Goal: Information Seeking & Learning: Understand process/instructions

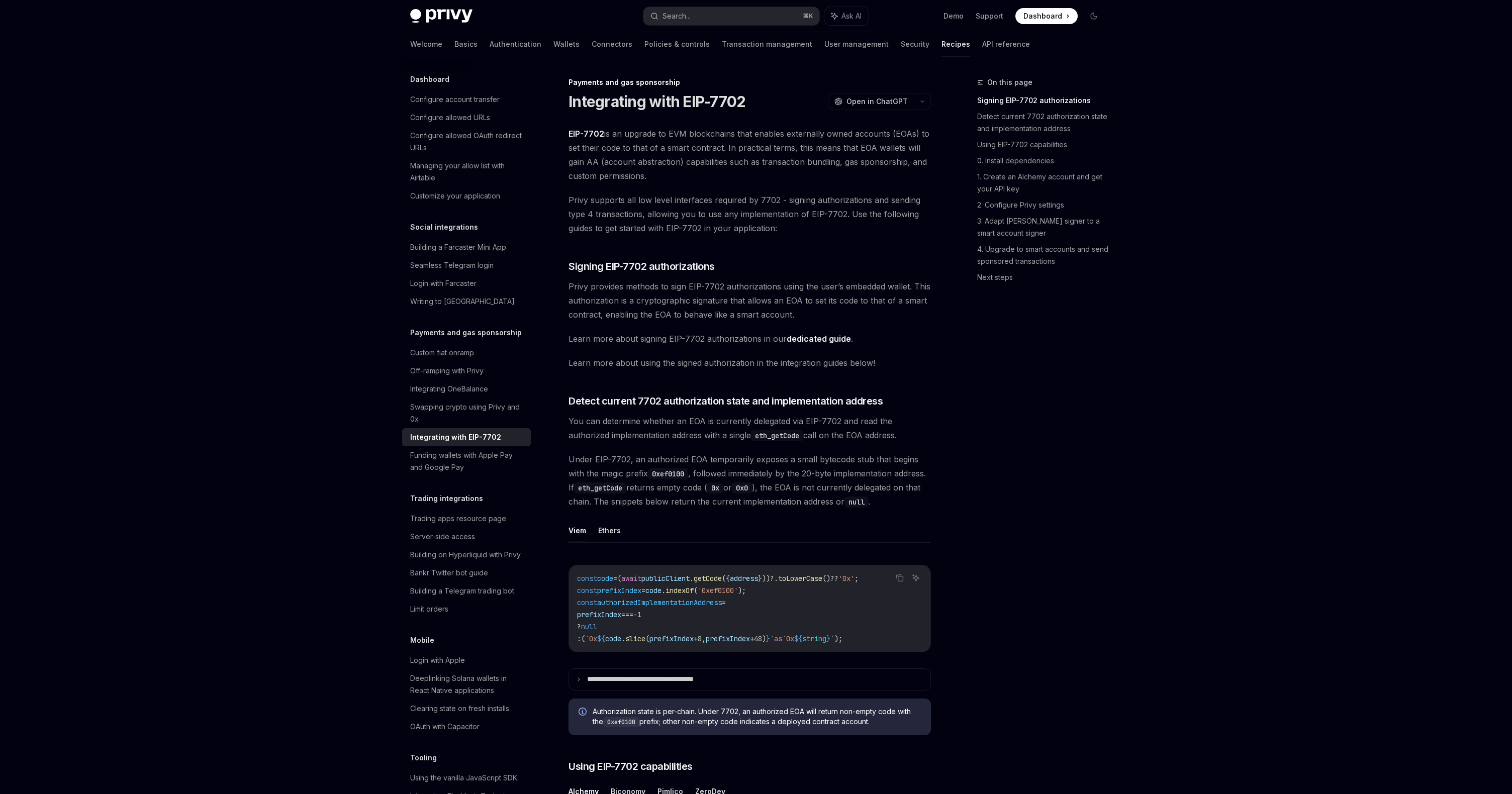
click at [807, 336] on link "dedicated guide" at bounding box center [819, 338] width 64 height 10
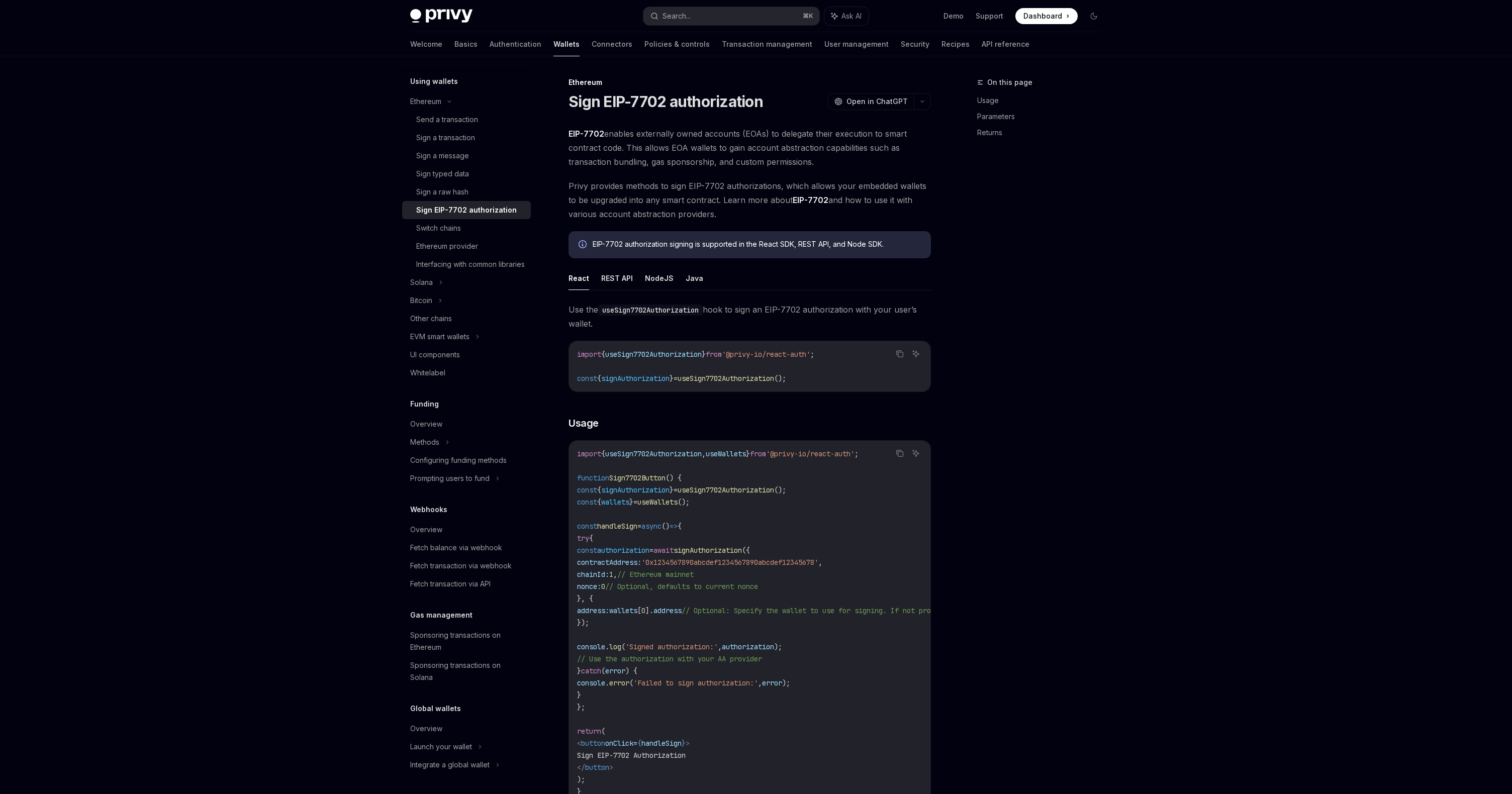
scroll to position [250, 0]
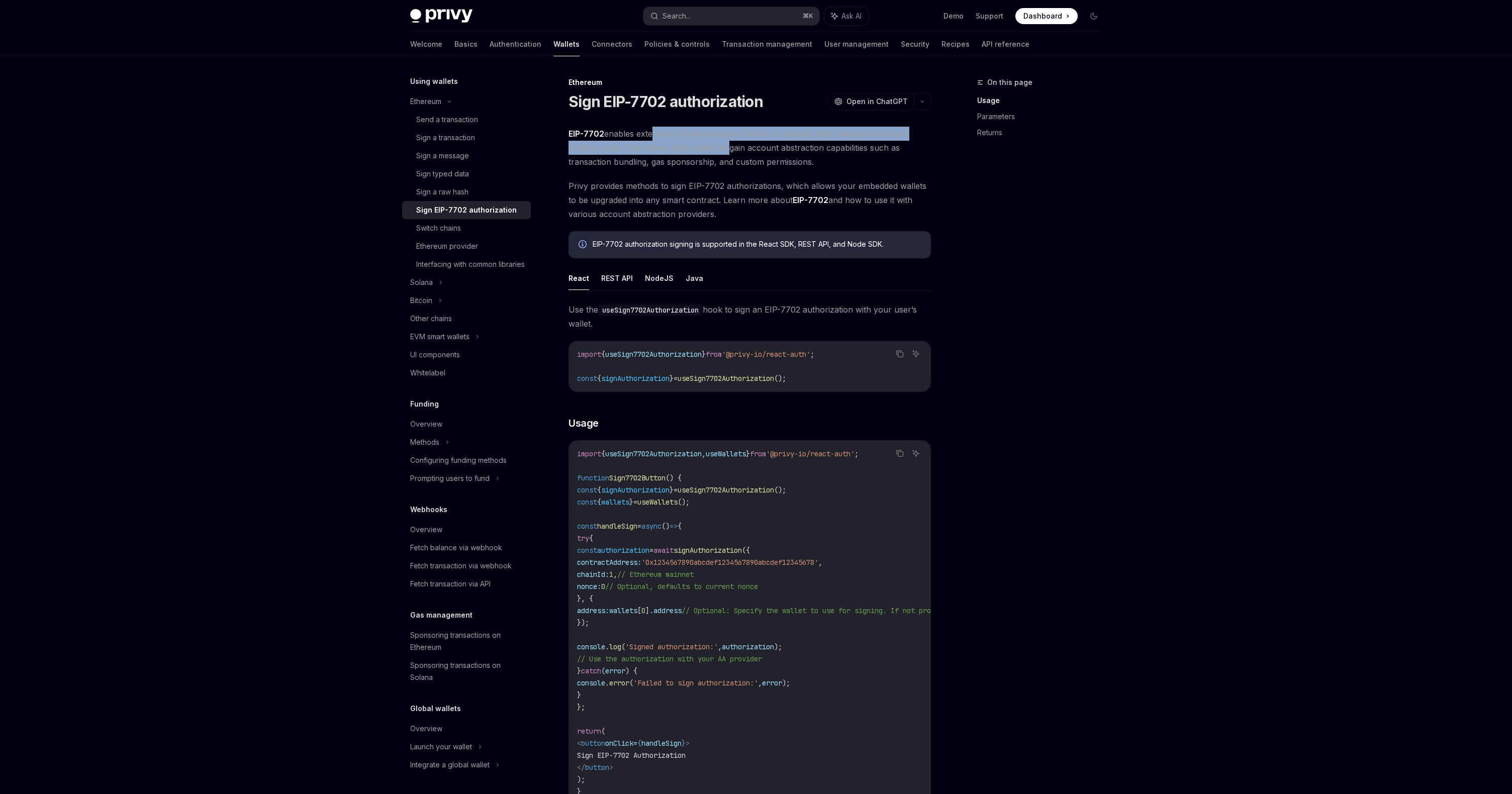
drag, startPoint x: 649, startPoint y: 135, endPoint x: 735, endPoint y: 156, distance: 88.5
click at [735, 155] on span "EIP-7702 enables externally owned accounts (EOAs) to delegate their execution t…" at bounding box center [749, 148] width 363 height 42
click at [735, 156] on span "EIP-7702 enables externally owned accounts (EOAs) to delegate their execution t…" at bounding box center [749, 148] width 363 height 42
drag, startPoint x: 620, startPoint y: 130, endPoint x: 705, endPoint y: 173, distance: 95.3
click at [705, 173] on div "EIP-7702 enables externally owned accounts (EOAs) to delegate their execution t…" at bounding box center [749, 667] width 363 height 1080
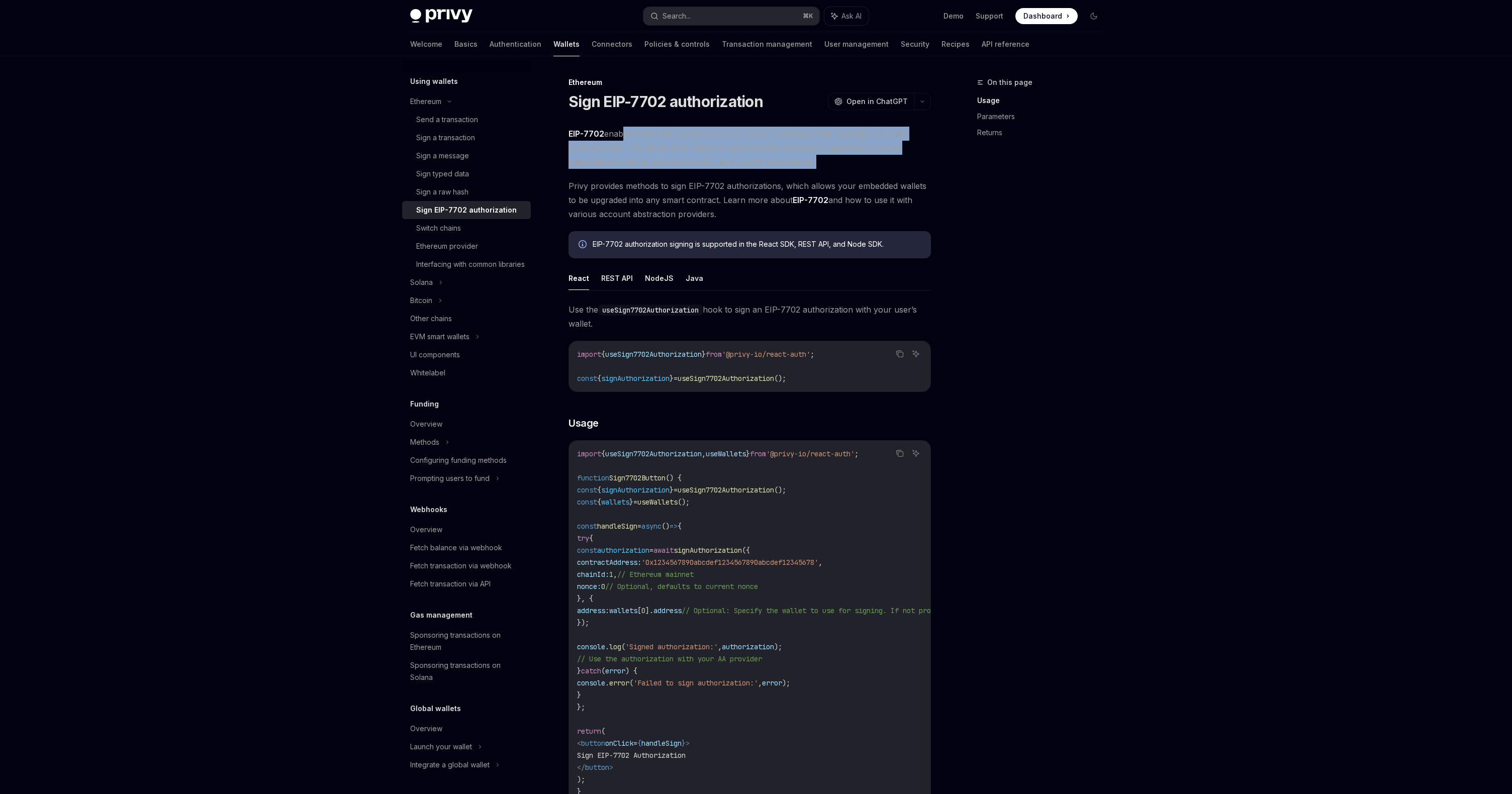
click at [705, 173] on div "EIP-7702 enables externally owned accounts (EOAs) to delegate their execution t…" at bounding box center [749, 667] width 363 height 1080
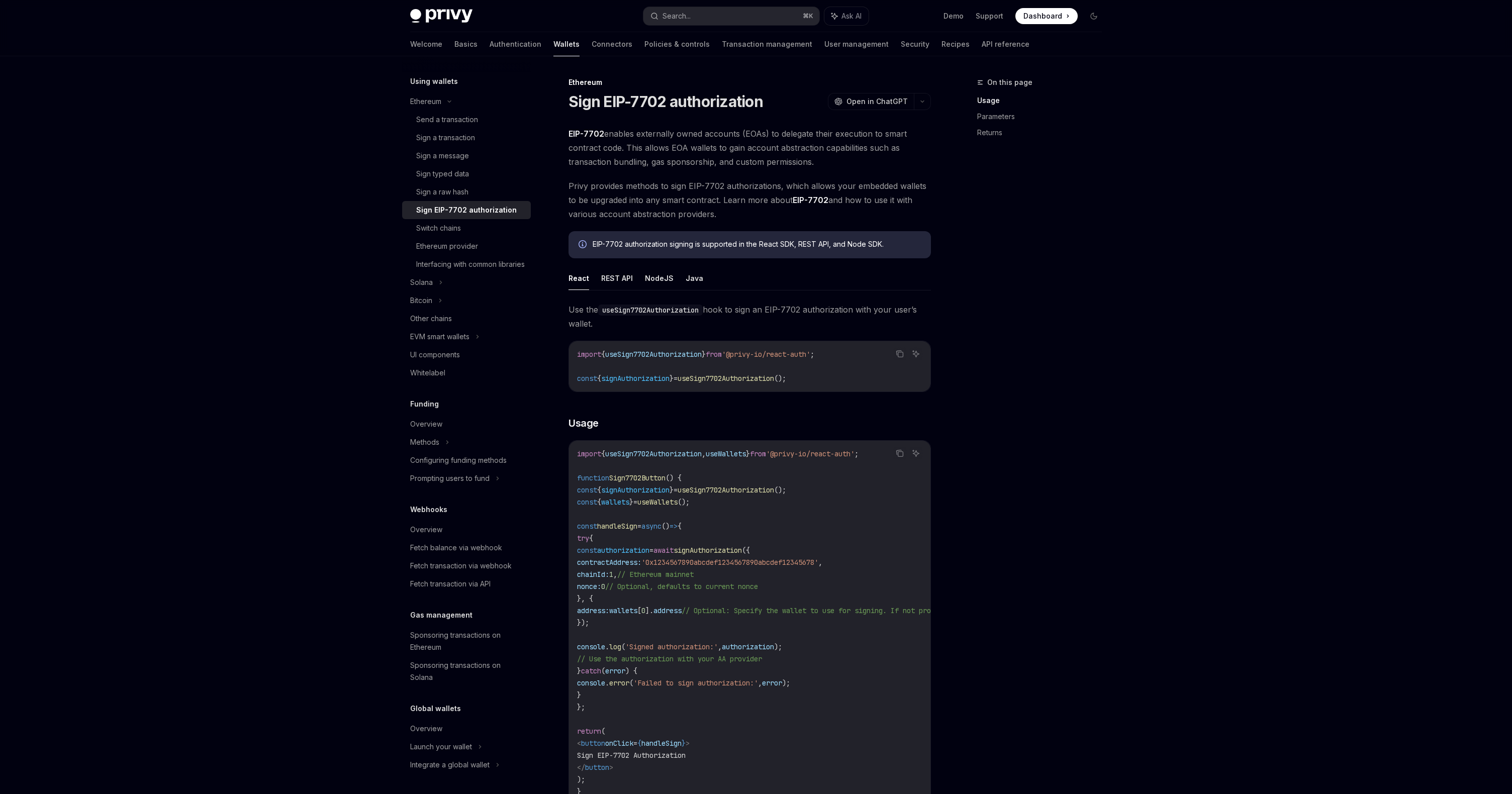
click at [739, 148] on span "EIP-7702 enables externally owned accounts (EOAs) to delegate their execution t…" at bounding box center [749, 148] width 363 height 42
drag, startPoint x: 591, startPoint y: 187, endPoint x: 744, endPoint y: 201, distance: 153.6
click at [744, 201] on span "Privy provides methods to sign EIP-7702 authorizations, which allows your embed…" at bounding box center [749, 199] width 363 height 42
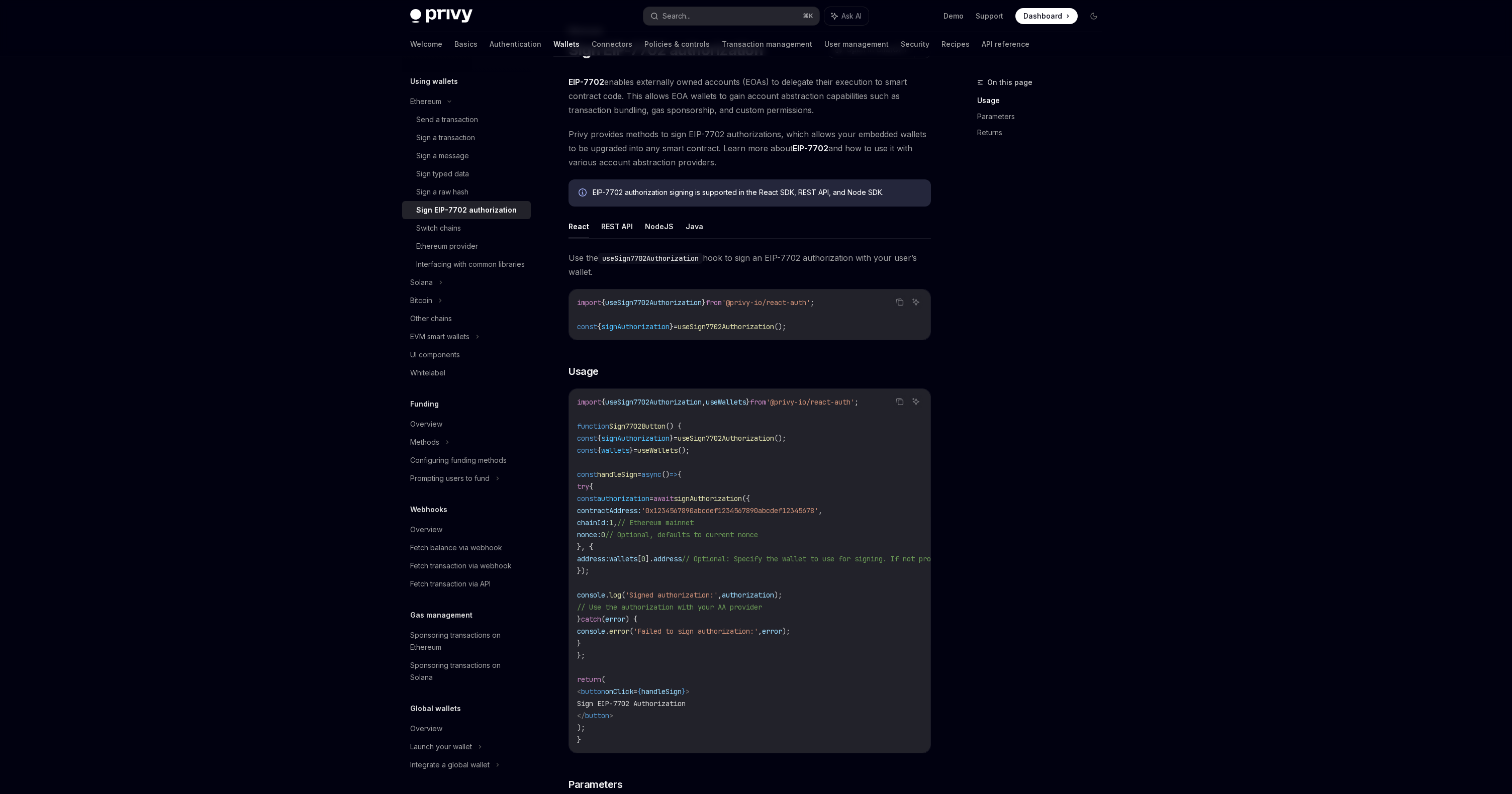
scroll to position [52, 0]
click at [612, 228] on button "REST API" at bounding box center [617, 225] width 32 height 23
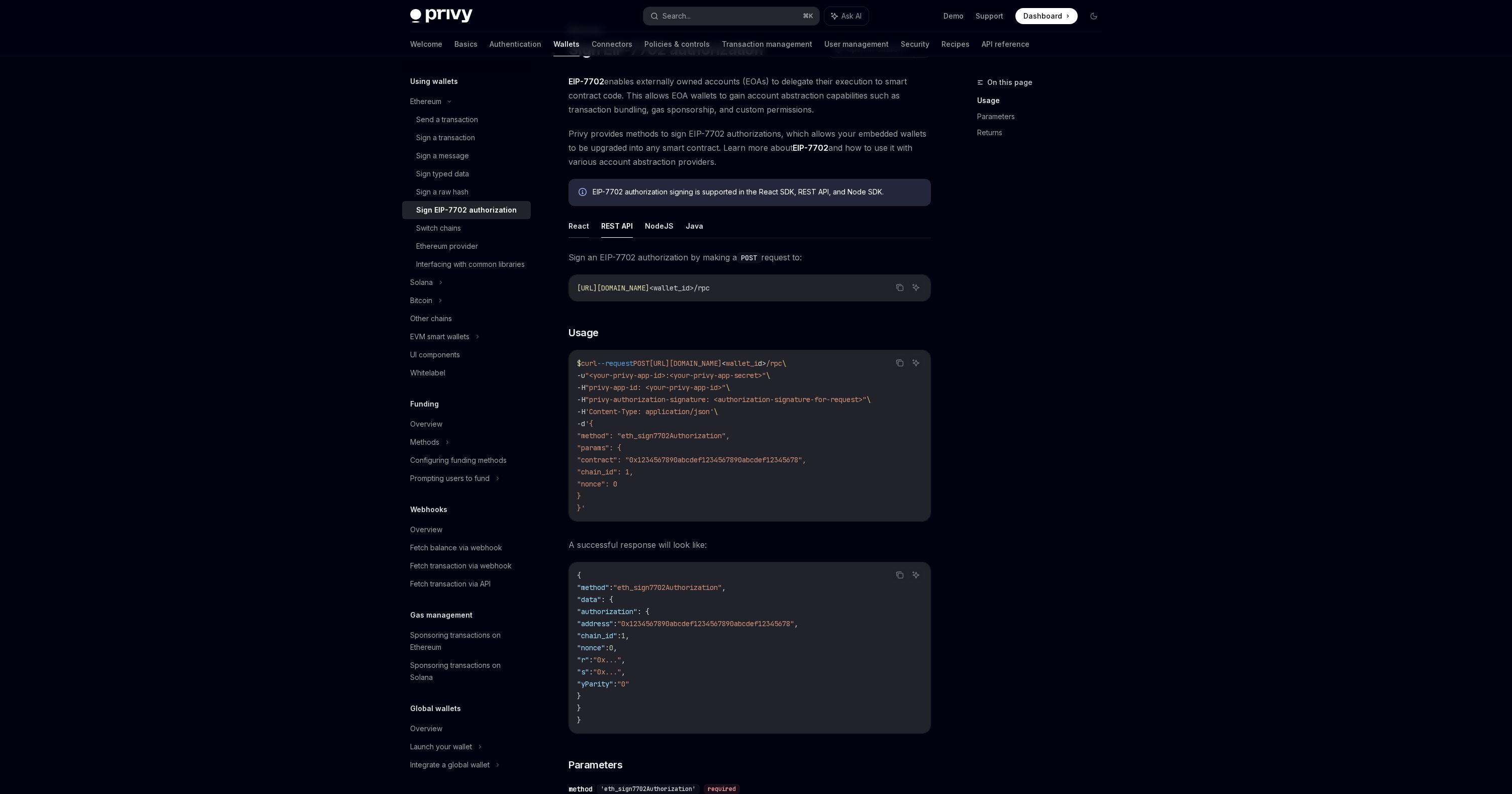
click at [573, 227] on button "React" at bounding box center [578, 225] width 21 height 23
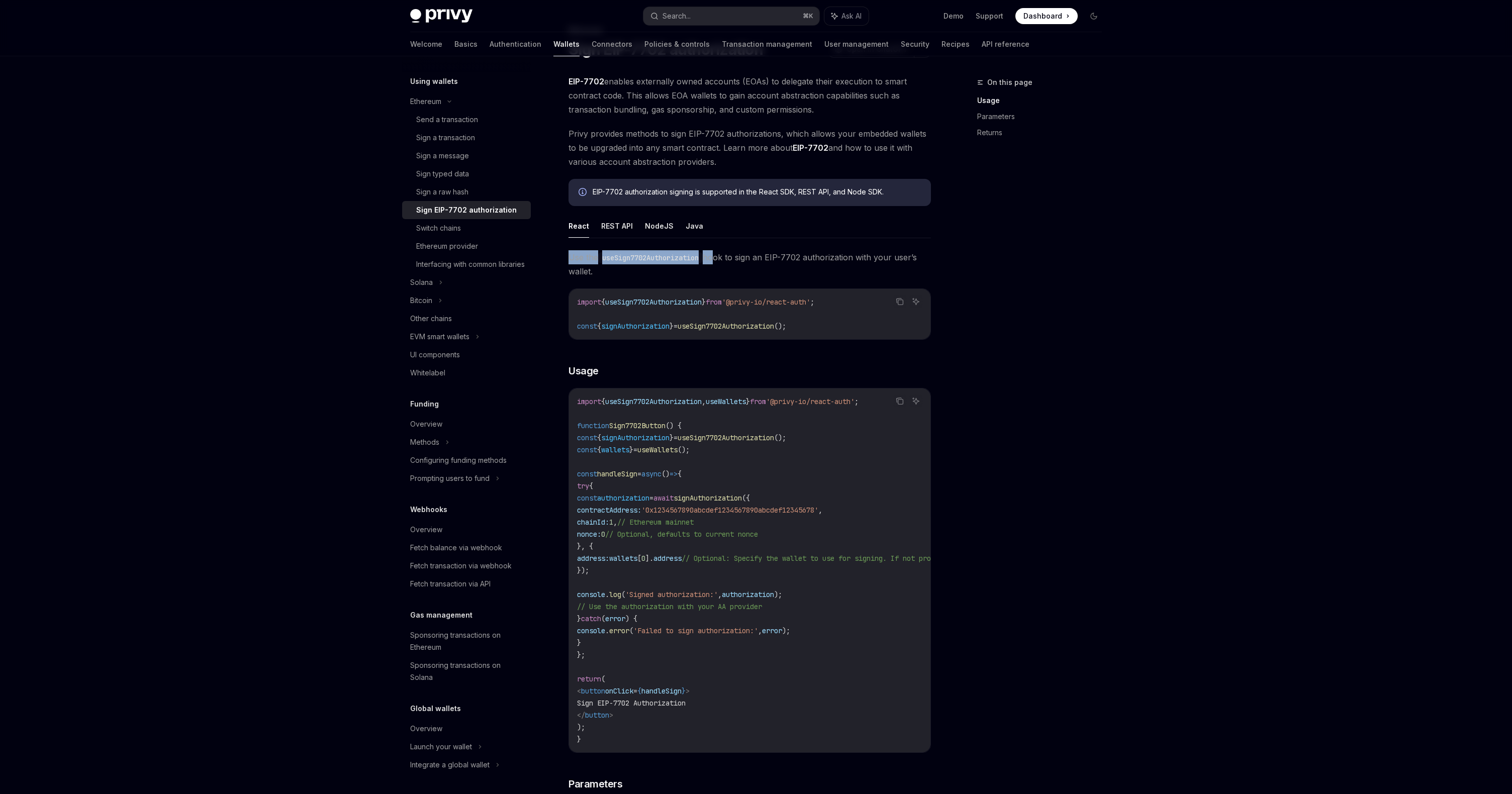
drag, startPoint x: 567, startPoint y: 256, endPoint x: 734, endPoint y: 256, distance: 167.0
click at [734, 256] on div "Ethereum Sign EIP-7702 authorization OpenAI Open in ChatGPT OpenAI Open in Chat…" at bounding box center [655, 663] width 555 height 1279
click at [765, 261] on span "Use the useSign7702Authorization hook to sign an EIP-7702 authorization with yo…" at bounding box center [749, 264] width 363 height 28
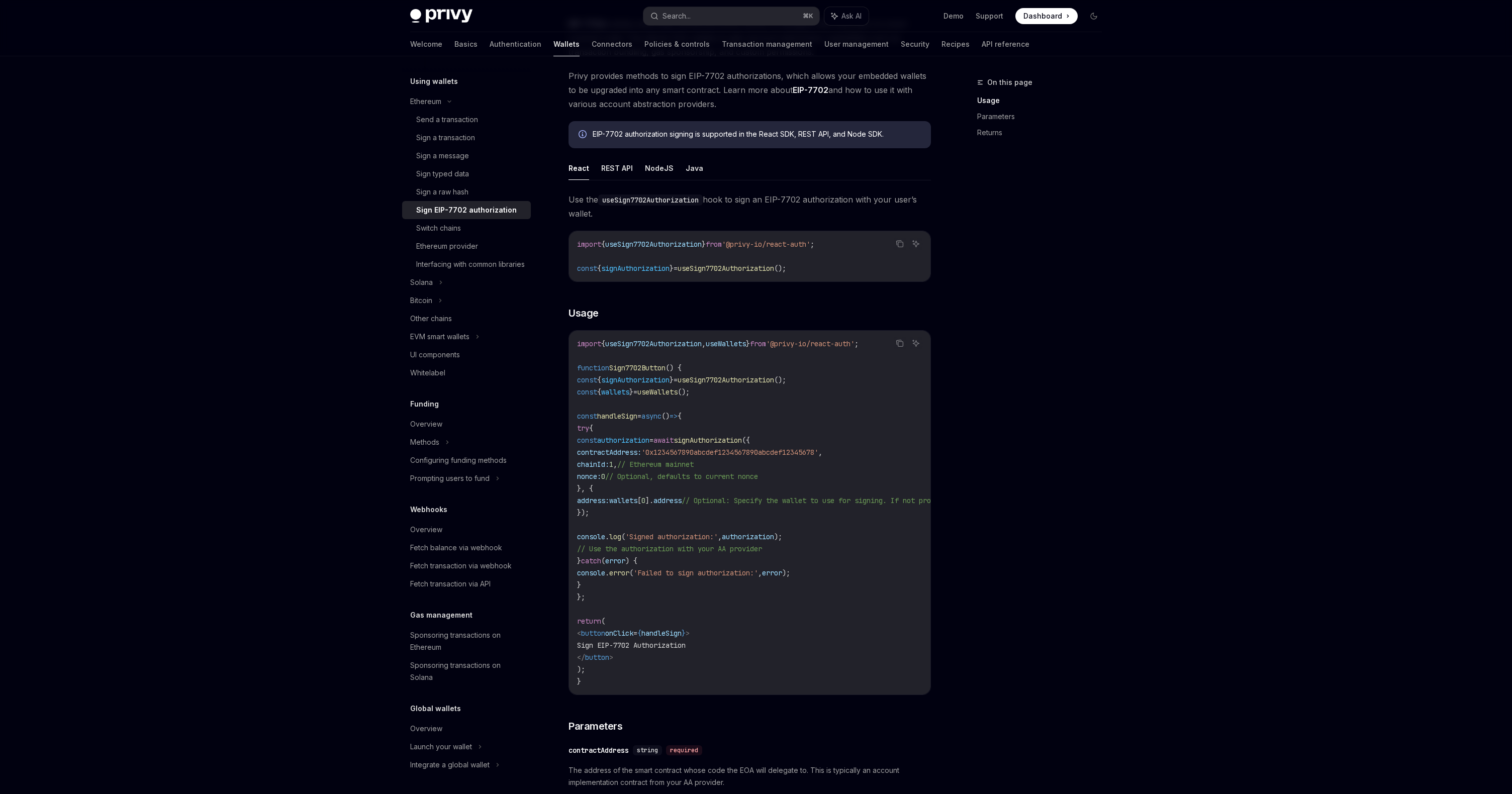
scroll to position [109, 0]
click at [656, 172] on button "NodeJS" at bounding box center [659, 168] width 29 height 23
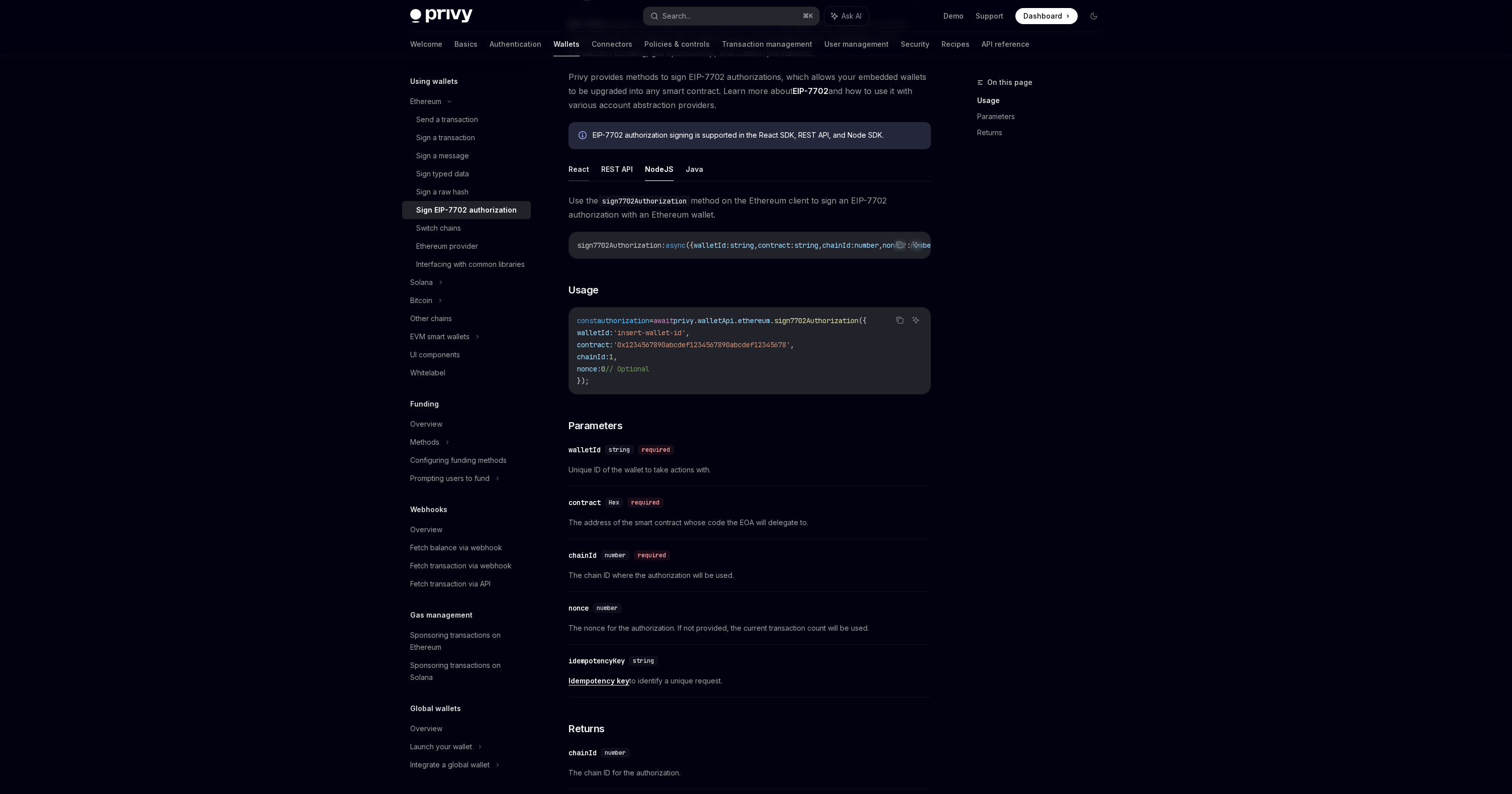
click at [582, 171] on button "React" at bounding box center [578, 168] width 21 height 23
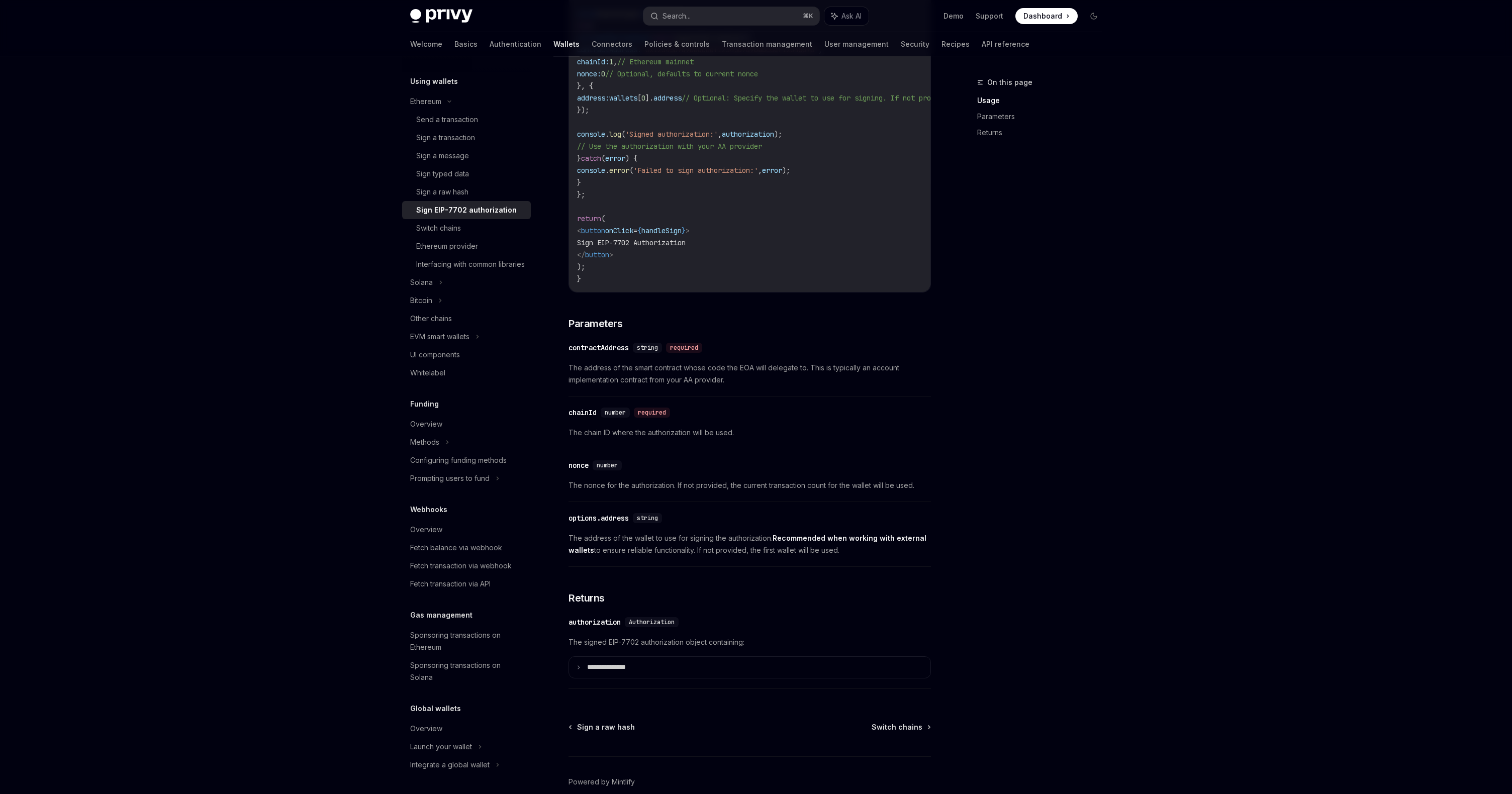
scroll to position [565, 0]
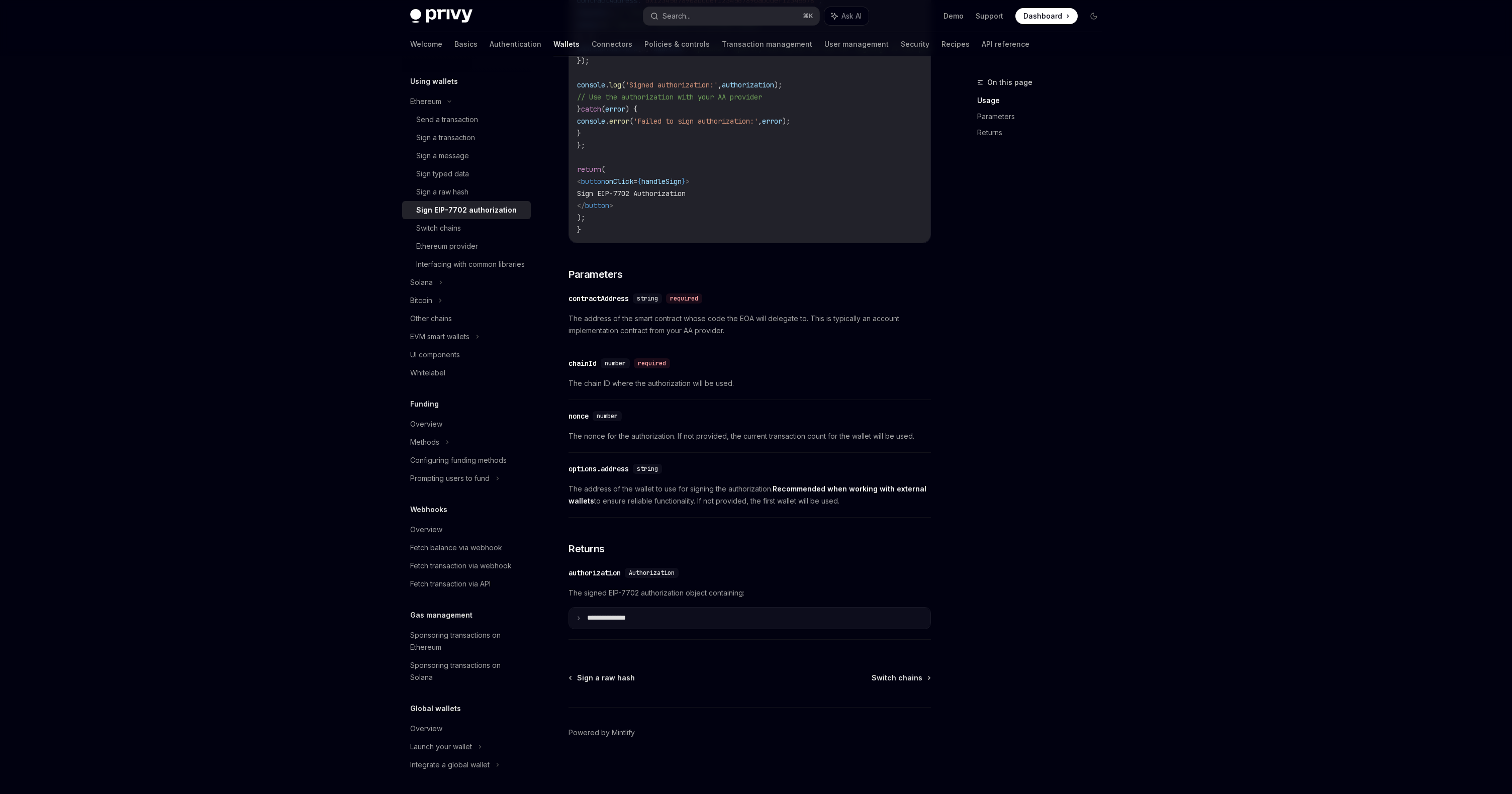
click at [632, 625] on summary "**********" at bounding box center [749, 617] width 362 height 21
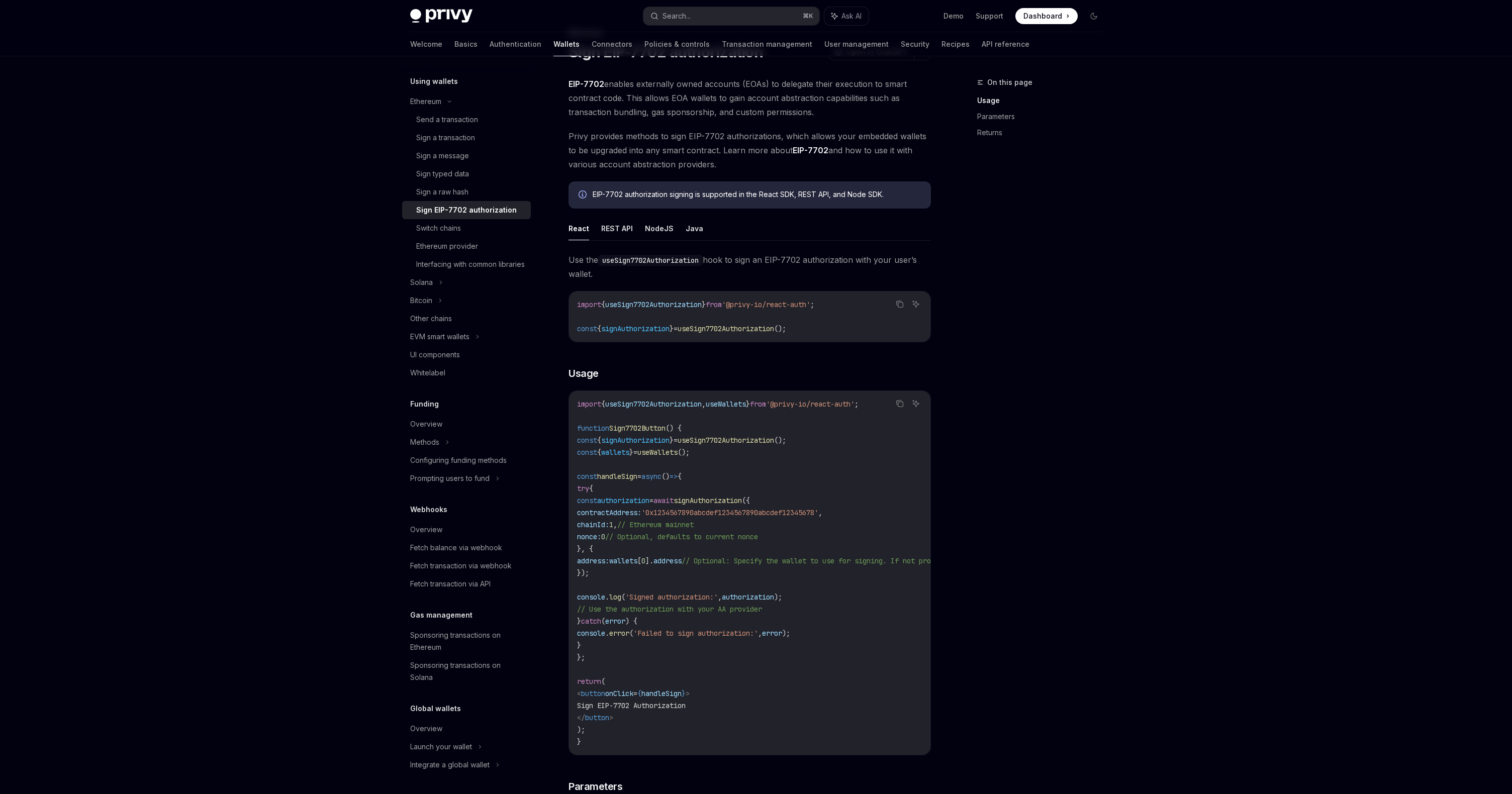
scroll to position [49, 0]
click at [683, 16] on div "Search..." at bounding box center [677, 16] width 28 height 12
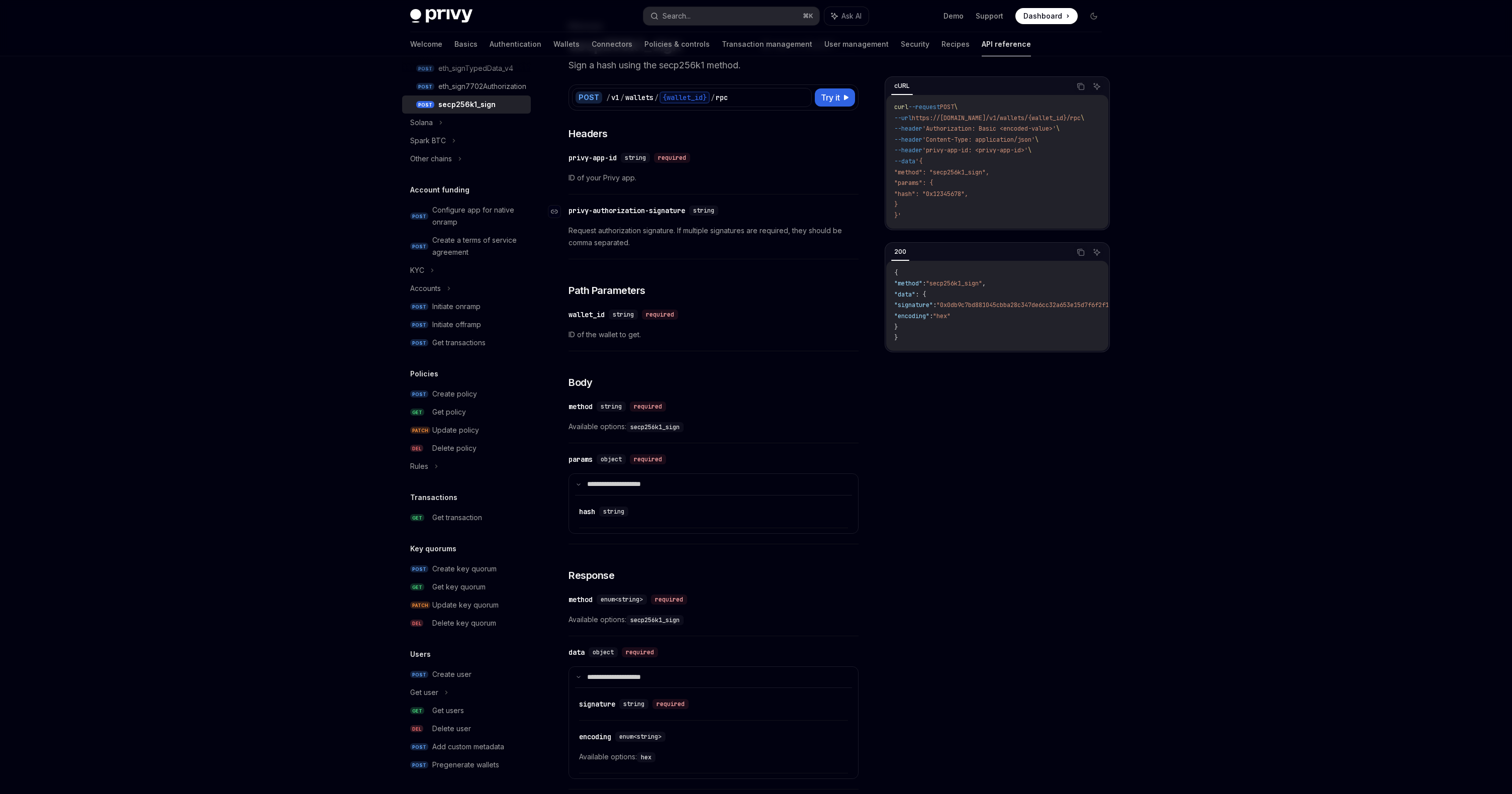
type textarea "*"
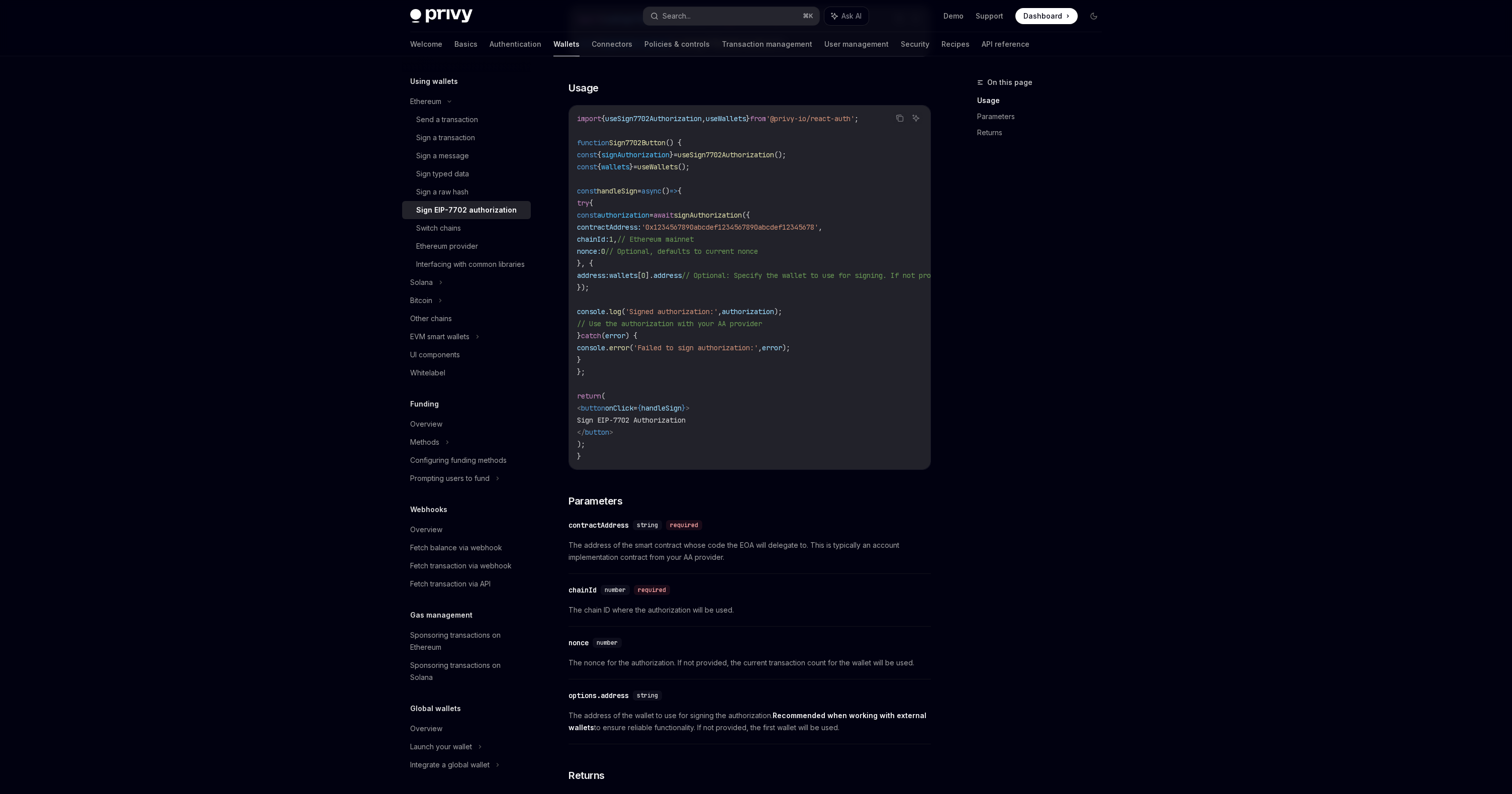
scroll to position [336, 0]
click at [693, 21] on button "Search... ⌘ K" at bounding box center [731, 16] width 176 height 18
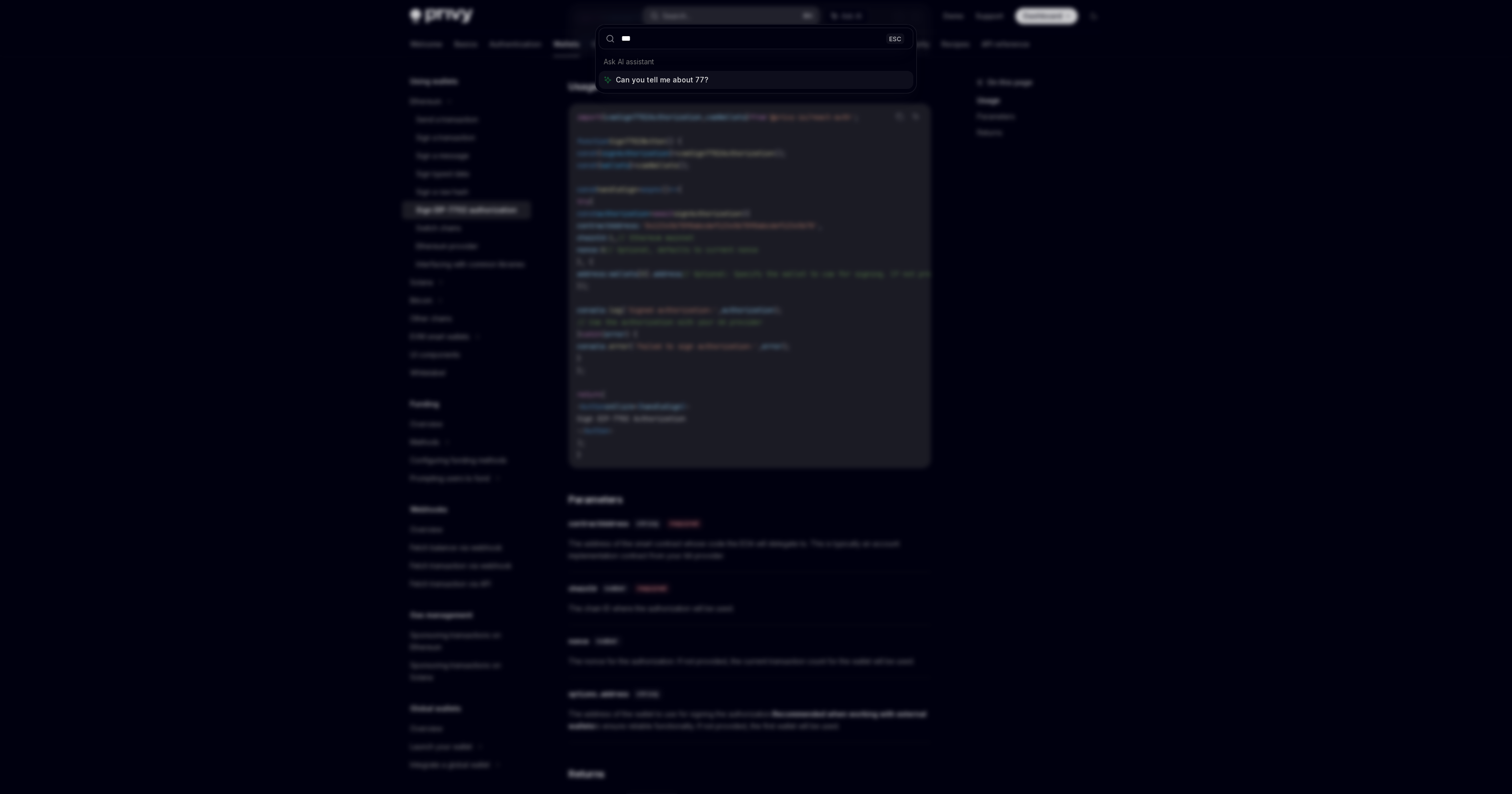
type input "****"
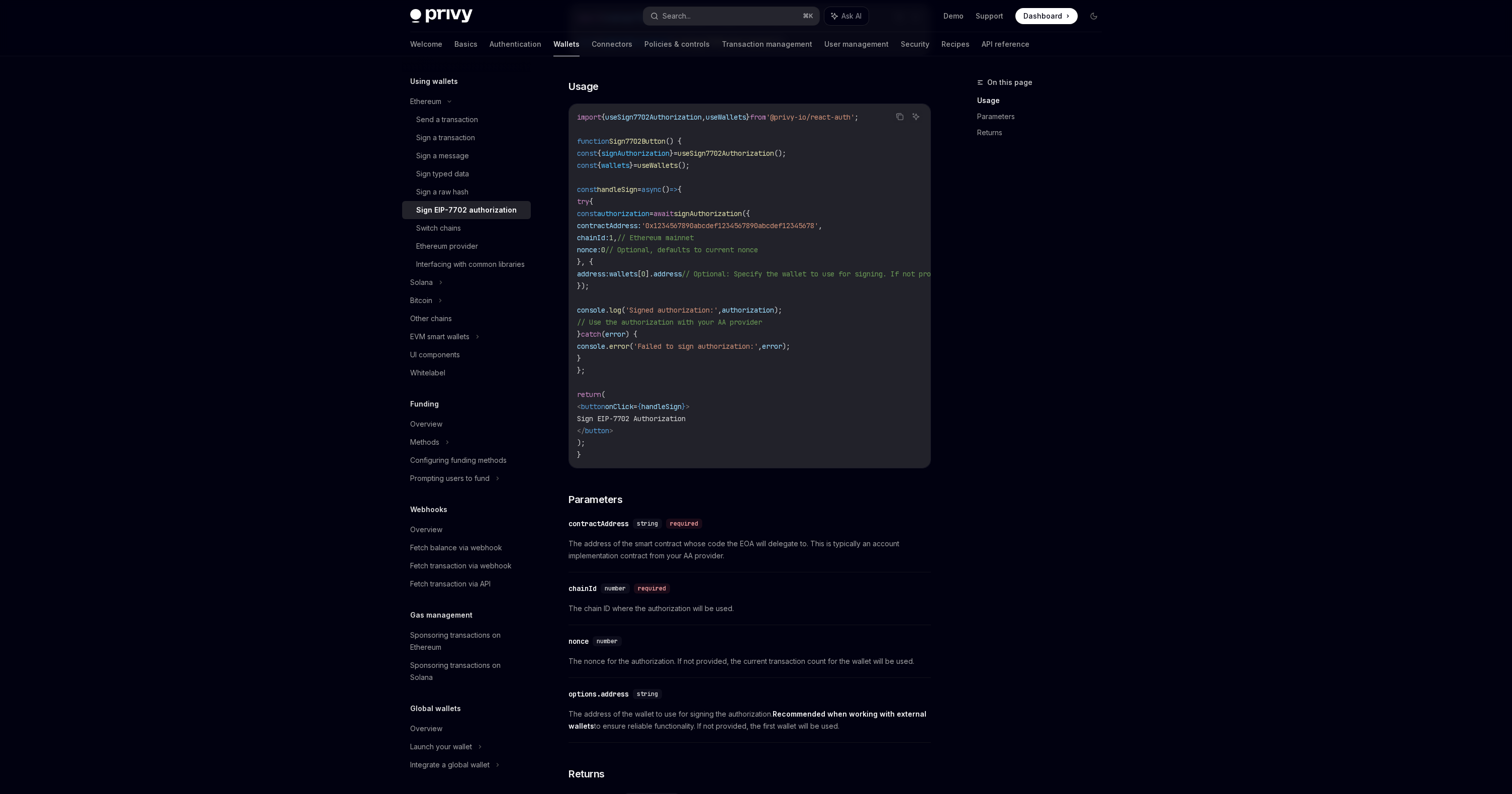
type textarea "*"
